Goal: Task Accomplishment & Management: Use online tool/utility

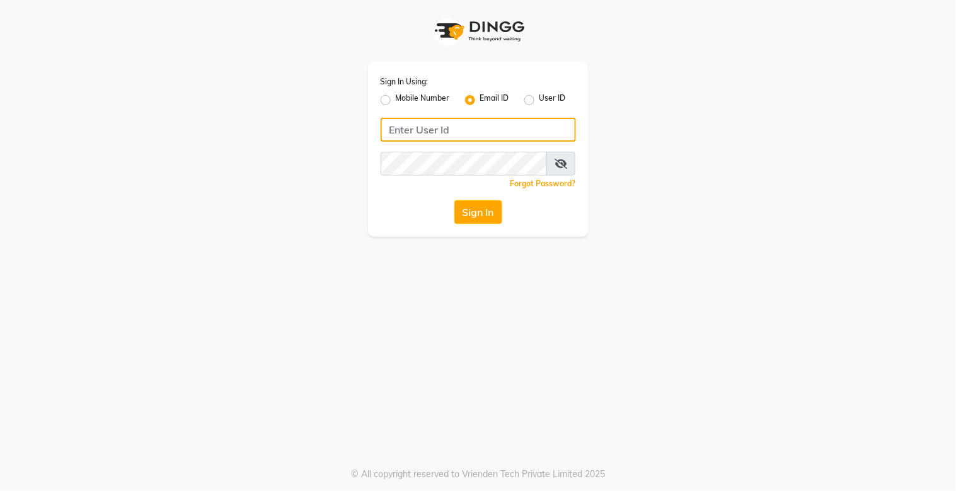
click at [447, 134] on input "Username" at bounding box center [478, 130] width 195 height 24
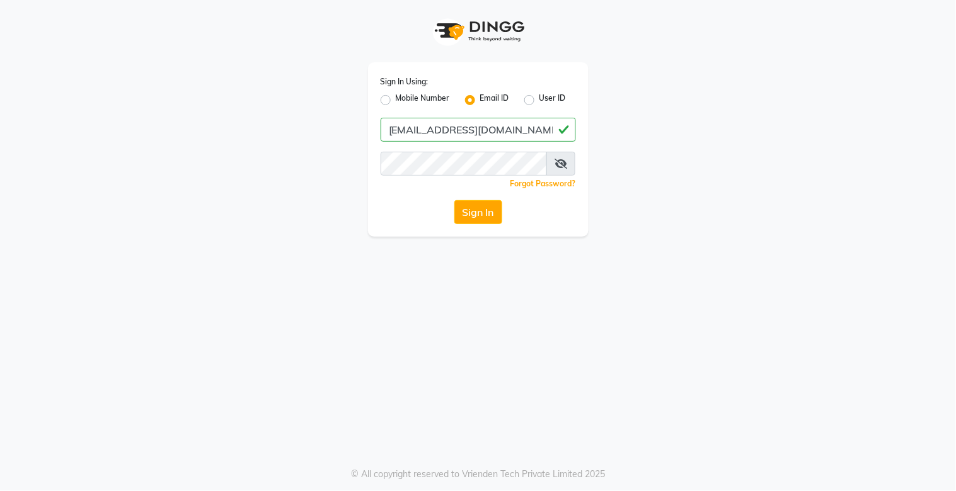
click at [467, 149] on div "Sign In Using: Mobile Number Email ID User ID [EMAIL_ADDRESS][DOMAIN_NAME] Reme…" at bounding box center [478, 149] width 221 height 175
click at [473, 212] on button "Sign In" at bounding box center [478, 212] width 48 height 24
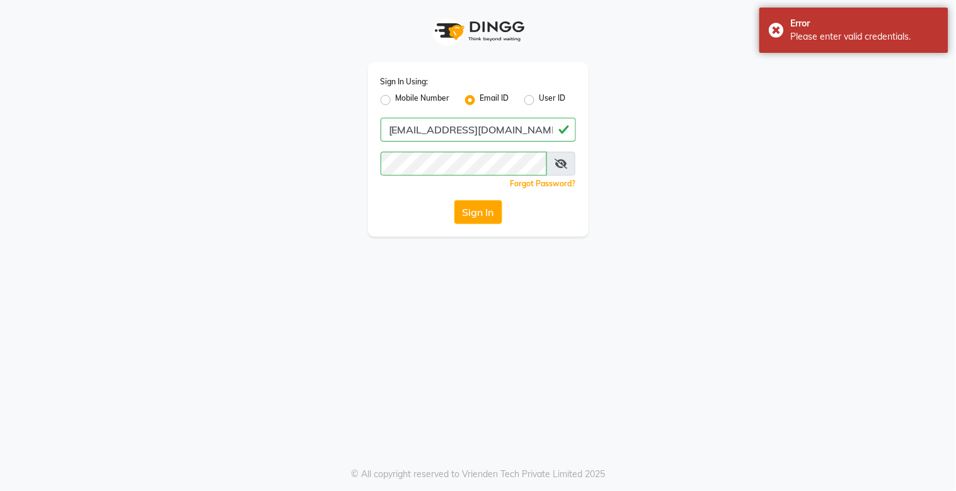
click at [564, 168] on icon at bounding box center [560, 164] width 13 height 10
click at [445, 123] on input "[EMAIL_ADDRESS][DOMAIN_NAME]" at bounding box center [478, 130] width 195 height 24
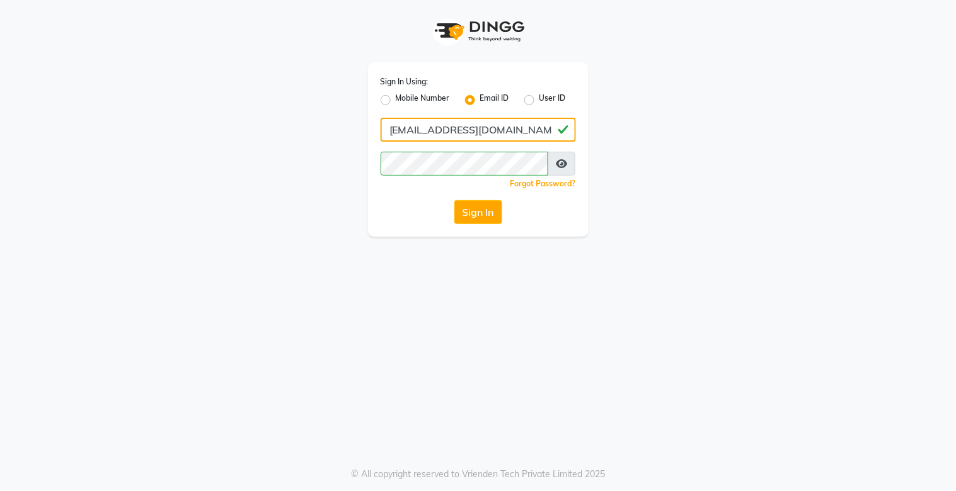
click at [455, 129] on input "[EMAIL_ADDRESS][DOMAIN_NAME]" at bounding box center [478, 130] width 195 height 24
click at [444, 129] on input "[EMAIL_ADDRESS][DOMAIN_NAME]" at bounding box center [478, 130] width 195 height 24
type input "[EMAIL_ADDRESS][DOMAIN_NAME]"
click at [483, 209] on button "Sign In" at bounding box center [478, 212] width 48 height 24
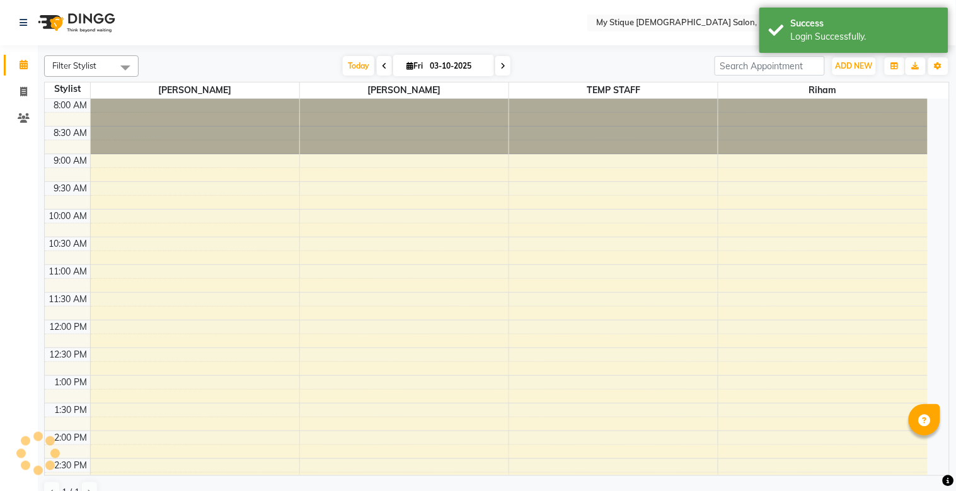
select select "en"
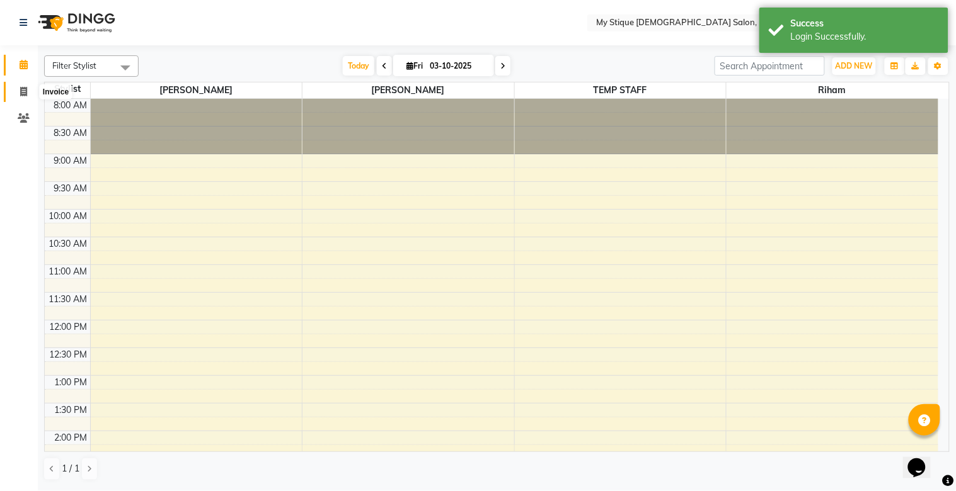
click at [20, 87] on icon at bounding box center [23, 91] width 7 height 9
select select "service"
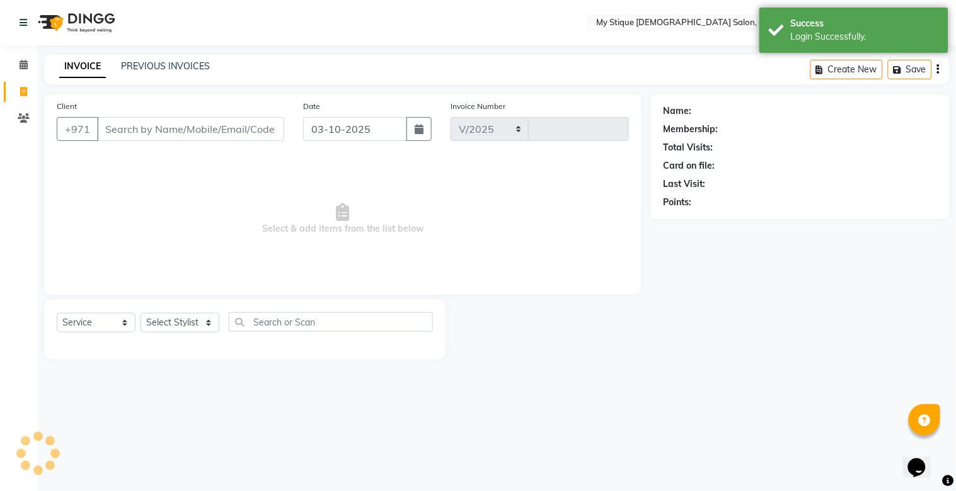
select select "7457"
type input "1161"
click at [210, 130] on input "Client" at bounding box center [190, 129] width 187 height 24
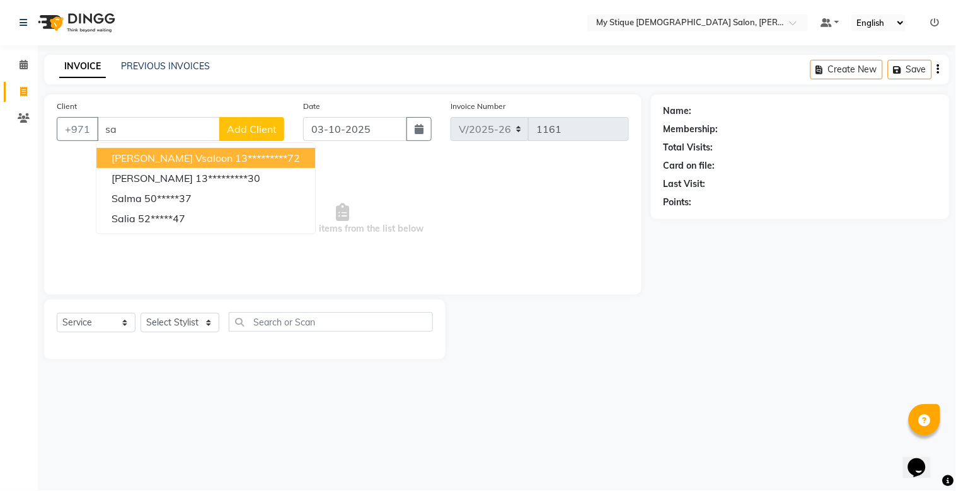
type input "s"
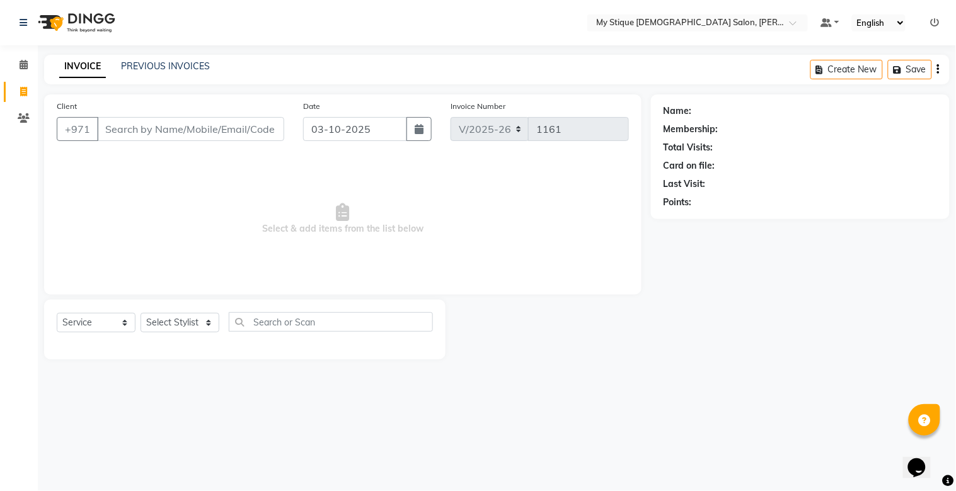
click at [150, 55] on div "INVOICE PREVIOUS INVOICES Create New Save" at bounding box center [496, 70] width 905 height 30
click at [150, 62] on link "PREVIOUS INVOICES" at bounding box center [165, 65] width 89 height 11
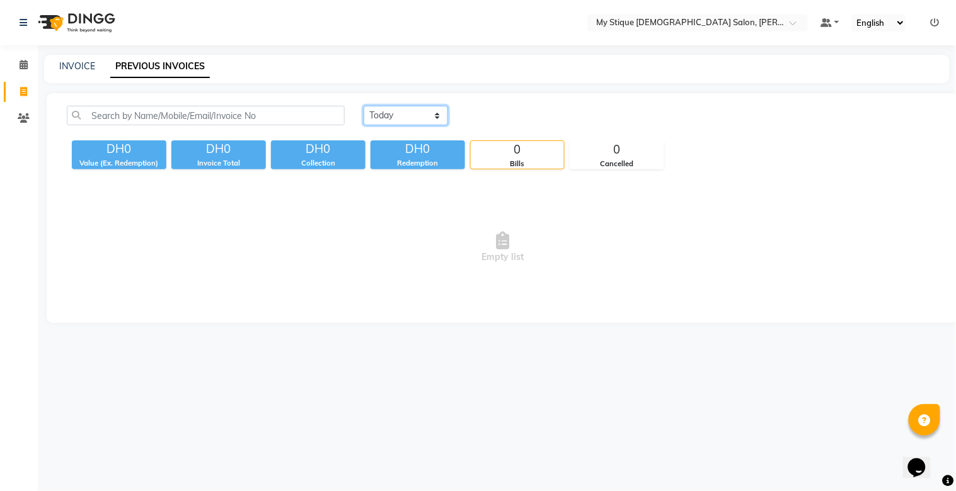
click at [382, 112] on select "[DATE] [DATE] Custom Range" at bounding box center [406, 116] width 84 height 20
click at [364, 106] on select "[DATE] [DATE] Custom Range" at bounding box center [406, 116] width 84 height 20
click at [393, 120] on select "[DATE] [DATE] Custom Range" at bounding box center [411, 116] width 95 height 20
select select "[DATE]"
click at [364, 106] on select "[DATE] [DATE] Custom Range" at bounding box center [411, 116] width 95 height 20
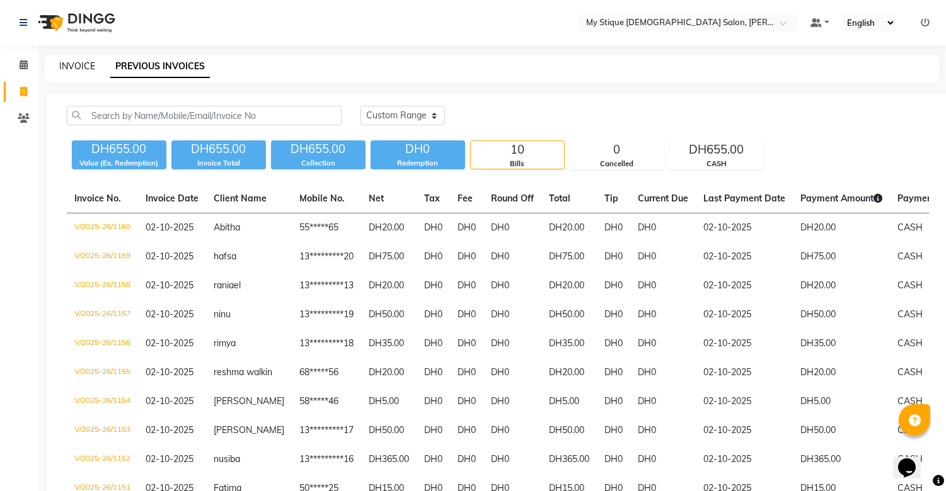
click at [86, 64] on link "INVOICE" at bounding box center [77, 65] width 36 height 11
select select "service"
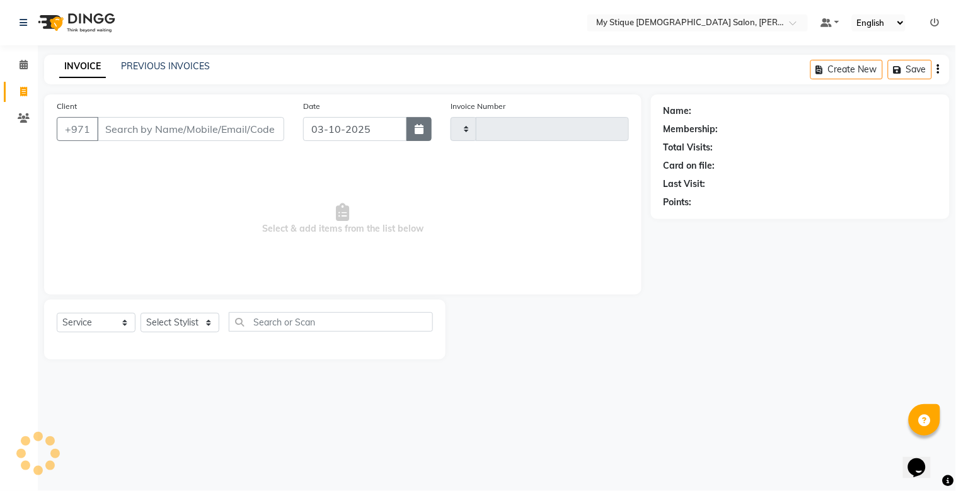
click at [416, 132] on icon "button" at bounding box center [419, 129] width 9 height 10
select select "10"
select select "2025"
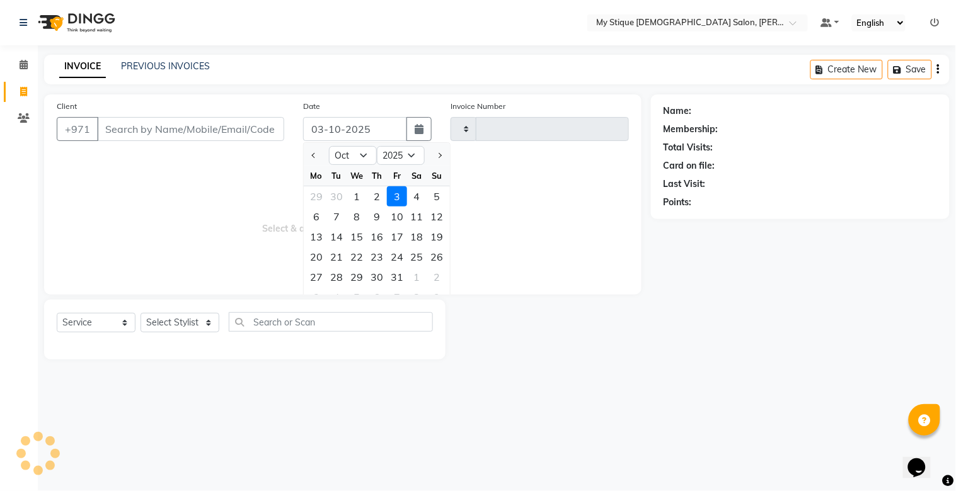
type input "1161"
select select "7457"
click at [195, 73] on div "INVOICE PREVIOUS INVOICES" at bounding box center [134, 67] width 181 height 14
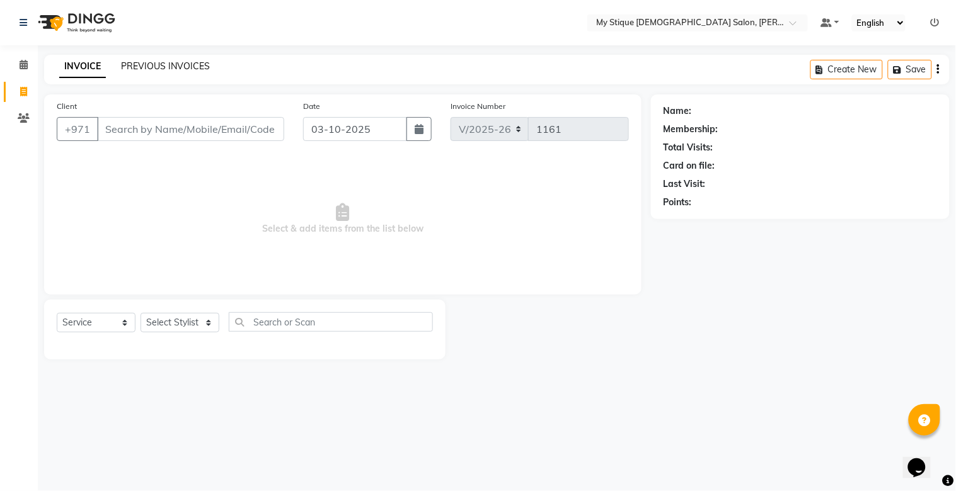
click at [193, 67] on link "PREVIOUS INVOICES" at bounding box center [165, 65] width 89 height 11
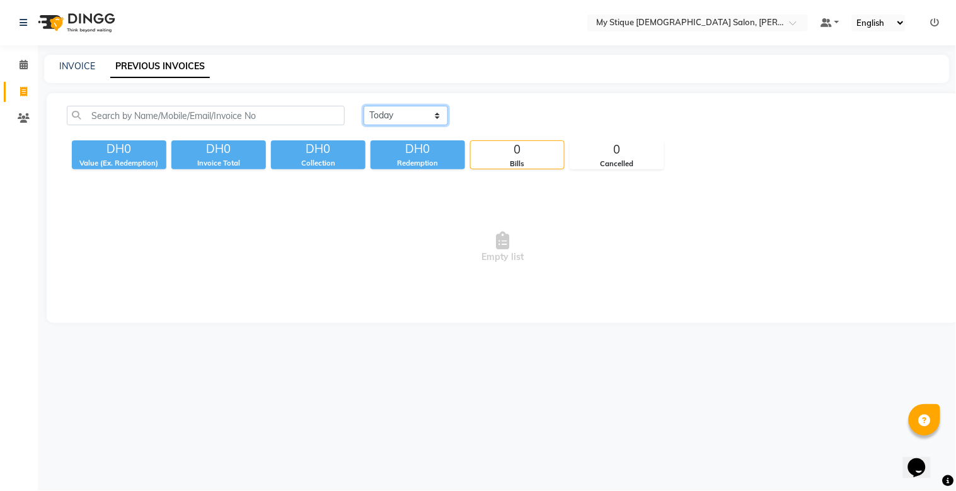
click at [422, 117] on select "[DATE] [DATE] Custom Range" at bounding box center [406, 116] width 84 height 20
click at [407, 120] on select "[DATE] [DATE] Custom Range" at bounding box center [406, 116] width 84 height 20
click at [379, 206] on span "Empty list" at bounding box center [503, 248] width 872 height 126
drag, startPoint x: 382, startPoint y: 203, endPoint x: 348, endPoint y: 222, distance: 38.4
click at [348, 222] on span "Empty list" at bounding box center [503, 248] width 872 height 126
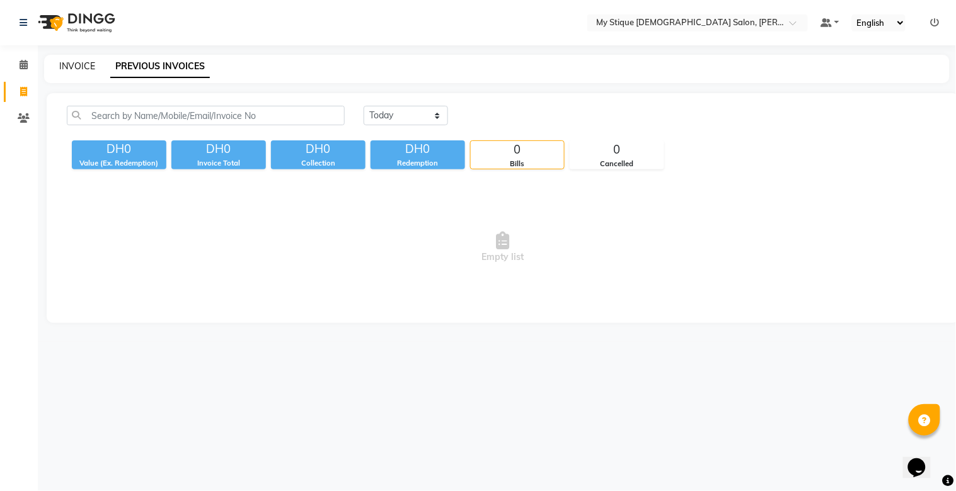
click at [91, 67] on link "INVOICE" at bounding box center [77, 65] width 36 height 11
select select "service"
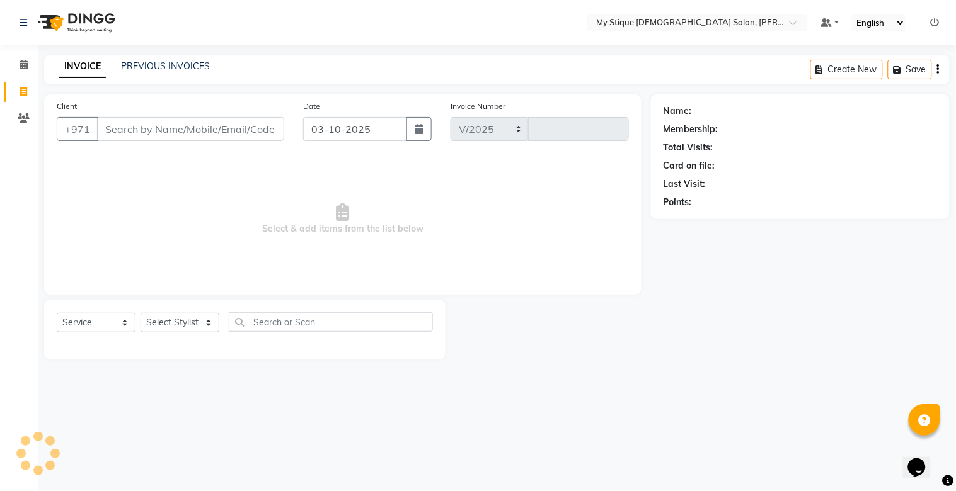
select select "7457"
type input "1161"
click at [415, 134] on icon "button" at bounding box center [419, 129] width 9 height 10
select select "10"
select select "2025"
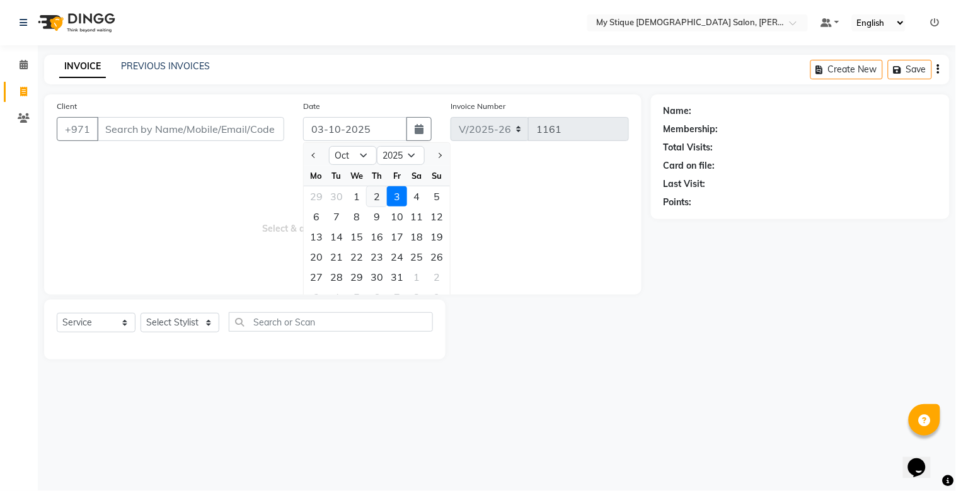
click at [373, 199] on div "2" at bounding box center [377, 196] width 20 height 20
type input "02-10-2025"
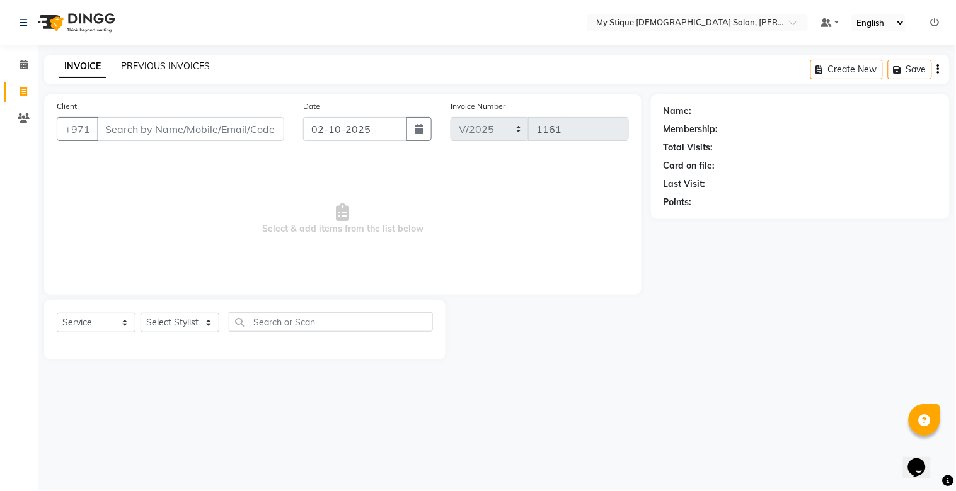
click at [183, 64] on link "PREVIOUS INVOICES" at bounding box center [165, 65] width 89 height 11
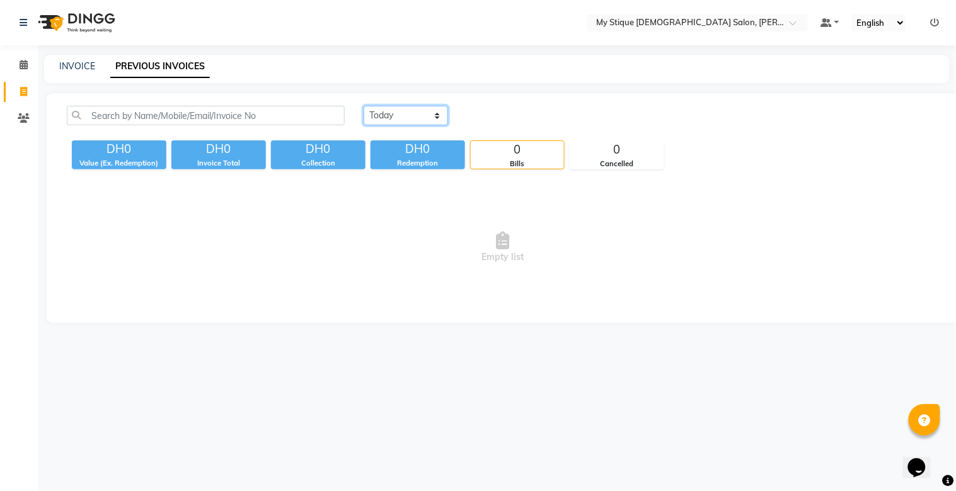
click at [423, 122] on select "[DATE] [DATE] Custom Range" at bounding box center [406, 116] width 84 height 20
select select "[DATE]"
click at [364, 106] on select "[DATE] [DATE] Custom Range" at bounding box center [406, 116] width 84 height 20
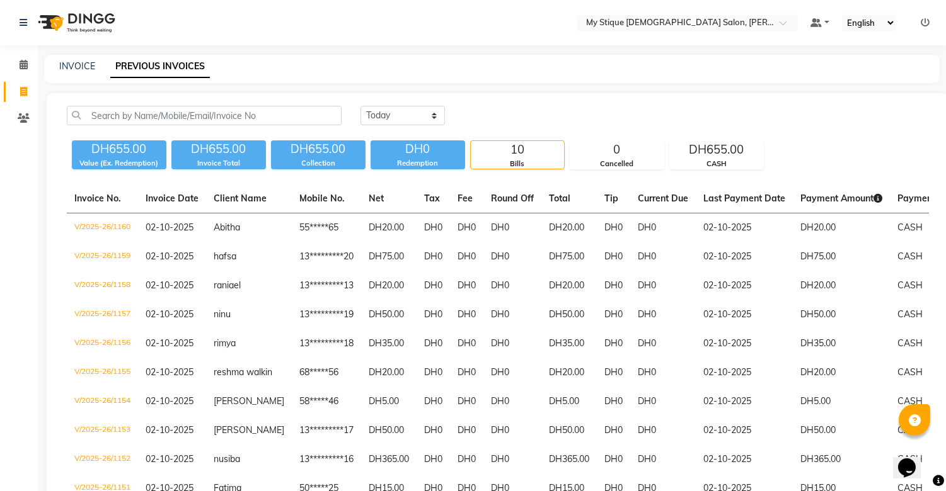
click at [79, 60] on div "INVOICE" at bounding box center [77, 66] width 36 height 13
click at [92, 66] on link "INVOICE" at bounding box center [77, 65] width 36 height 11
select select "7457"
select select "service"
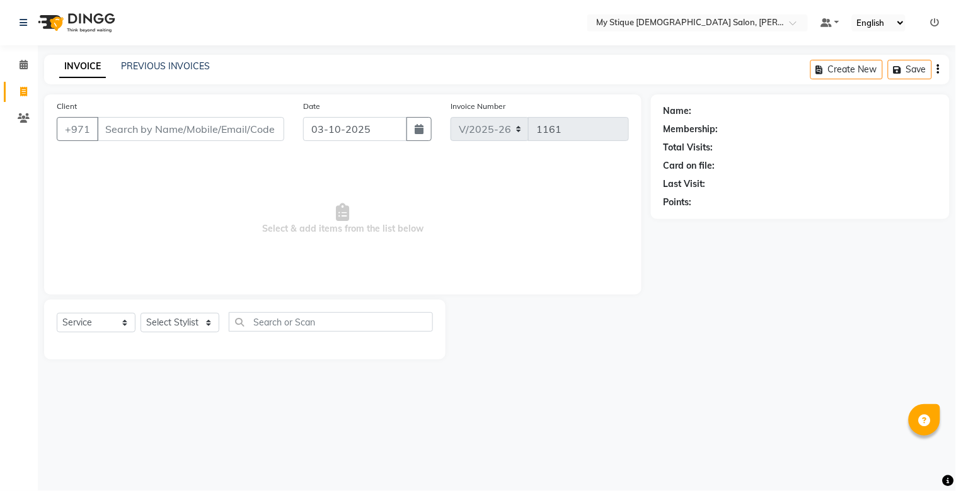
click at [250, 133] on input "Client" at bounding box center [190, 129] width 187 height 24
click at [158, 120] on input "Client" at bounding box center [190, 129] width 187 height 24
click at [156, 127] on input "Client" at bounding box center [190, 129] width 187 height 24
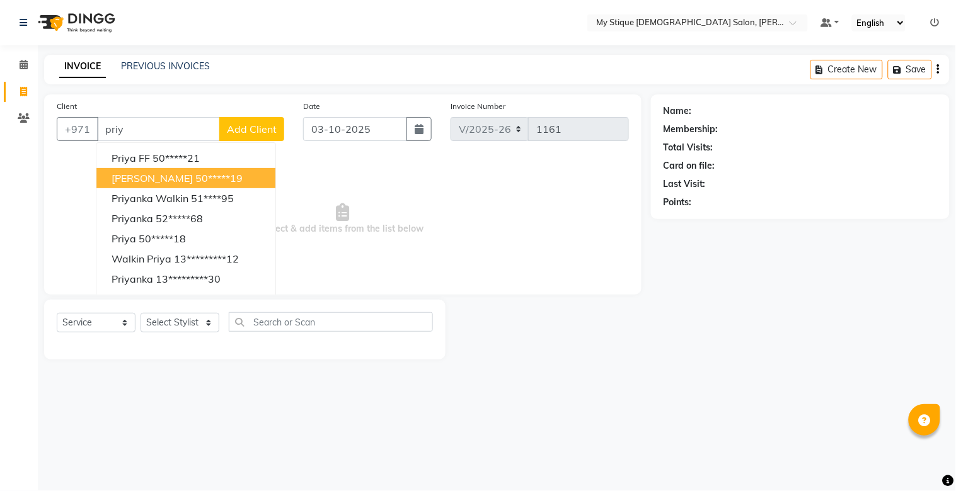
click at [148, 172] on span "[PERSON_NAME]" at bounding box center [152, 178] width 81 height 13
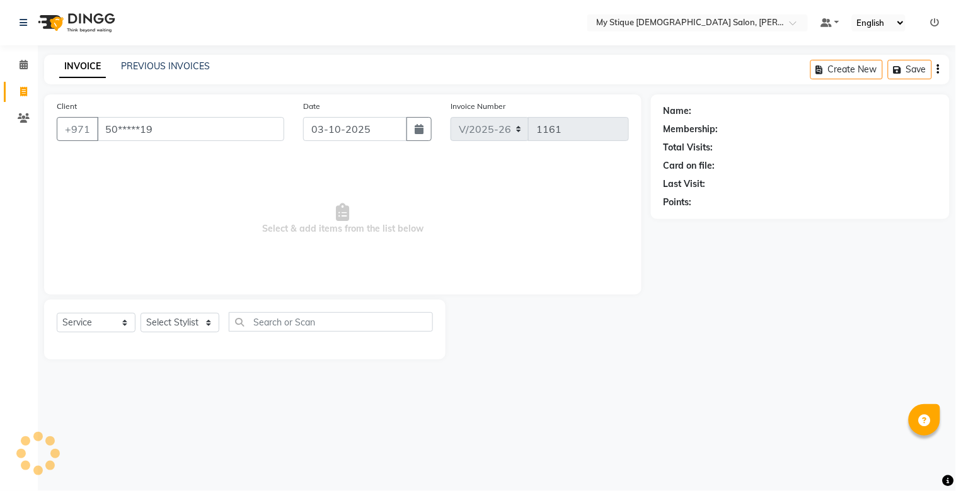
type input "50*****19"
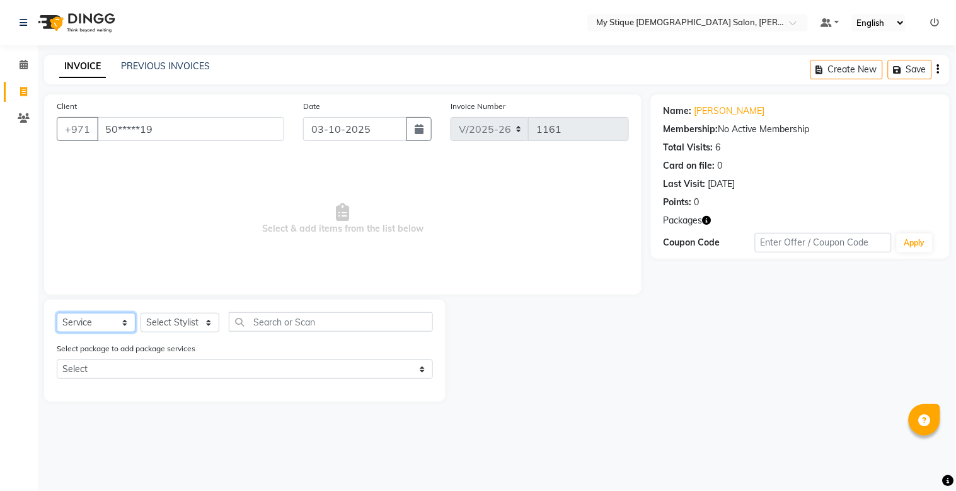
click at [86, 326] on select "Select Service Product Membership Package Voucher Prepaid Gift Card" at bounding box center [96, 323] width 79 height 20
click at [57, 314] on select "Select Service Product Membership Package Voucher Prepaid Gift Card" at bounding box center [96, 323] width 79 height 20
click at [156, 322] on select "Select Stylist [PERSON_NAME] Reshma [PERSON_NAME] Sales [PERSON_NAME] TEMP STAFF" at bounding box center [179, 323] width 79 height 20
select select "65420"
click at [140, 314] on select "Select Stylist [PERSON_NAME] Reshma [PERSON_NAME] Sales [PERSON_NAME] TEMP STAFF" at bounding box center [179, 323] width 79 height 20
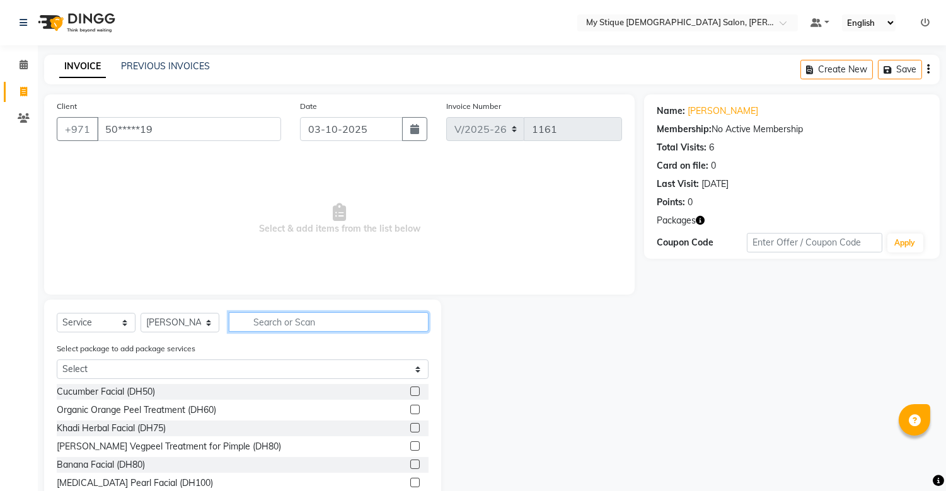
click at [268, 325] on input "text" at bounding box center [329, 322] width 200 height 20
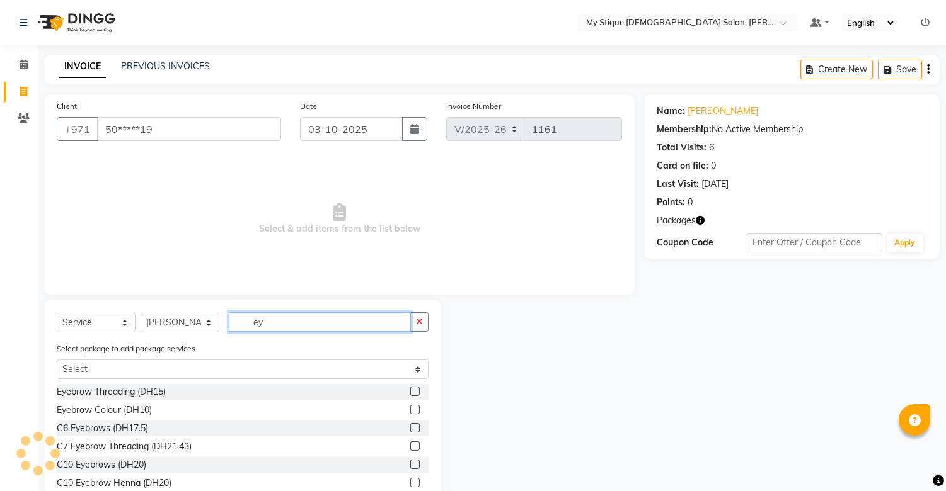
type input "eye"
